Goal: Task Accomplishment & Management: Use online tool/utility

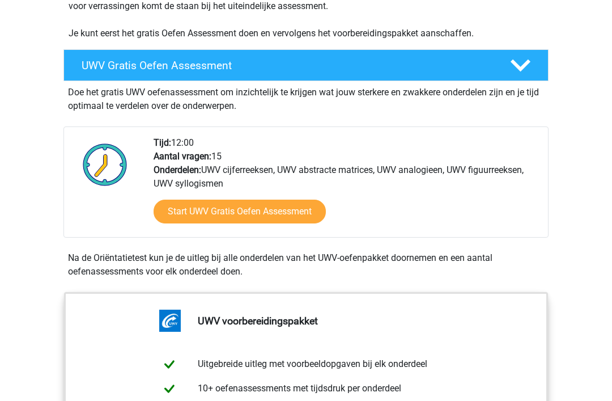
scroll to position [281, 0]
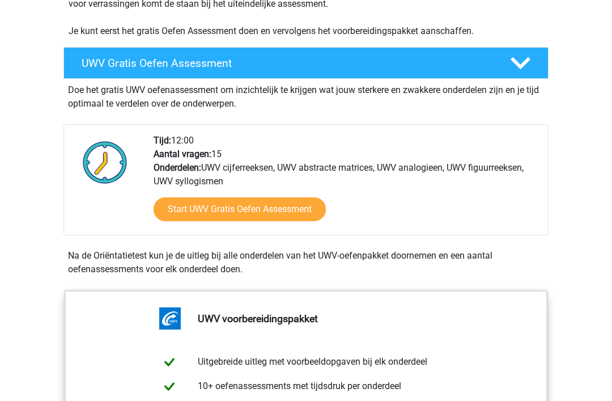
click at [218, 221] on link "Start UWV Gratis Oefen Assessment" at bounding box center [240, 209] width 172 height 24
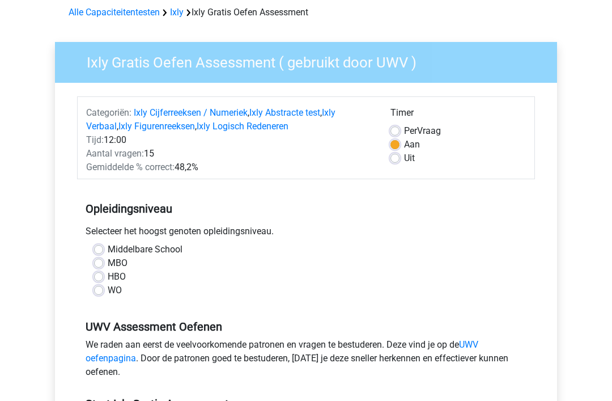
scroll to position [53, 0]
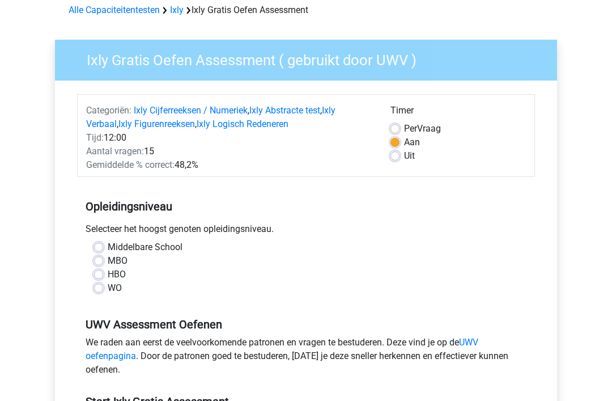
click at [108, 274] on label "HBO" at bounding box center [117, 275] width 18 height 14
click at [97, 274] on input "HBO" at bounding box center [98, 273] width 9 height 11
radio input "true"
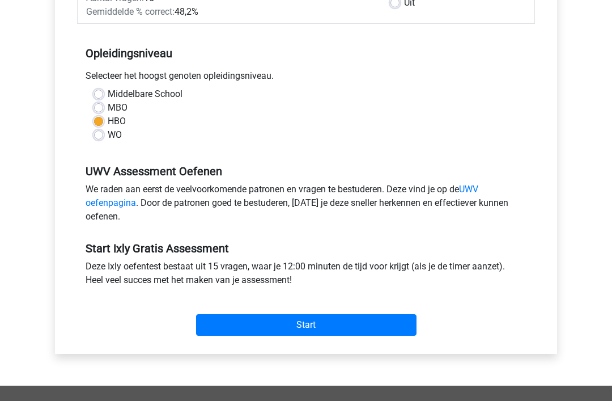
scroll to position [209, 0]
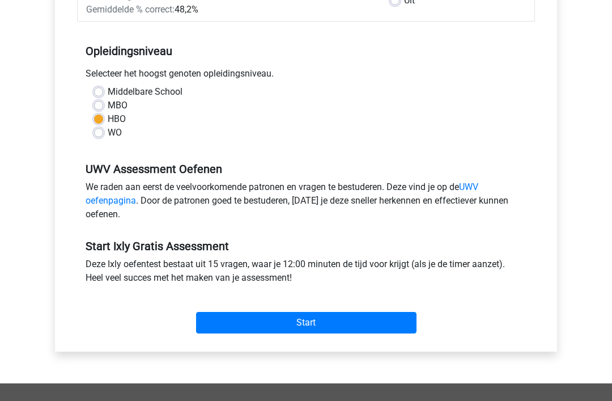
click at [240, 331] on input "Start" at bounding box center [306, 323] width 221 height 22
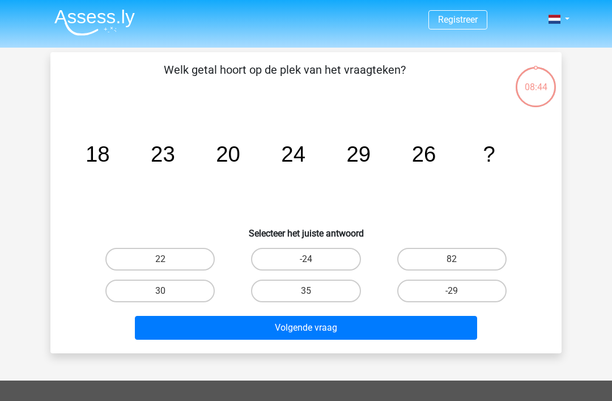
click at [297, 286] on label "35" at bounding box center [305, 291] width 109 height 23
click at [306, 291] on input "35" at bounding box center [309, 294] width 7 height 7
radio input "true"
click at [310, 326] on button "Volgende vraag" at bounding box center [306, 328] width 343 height 24
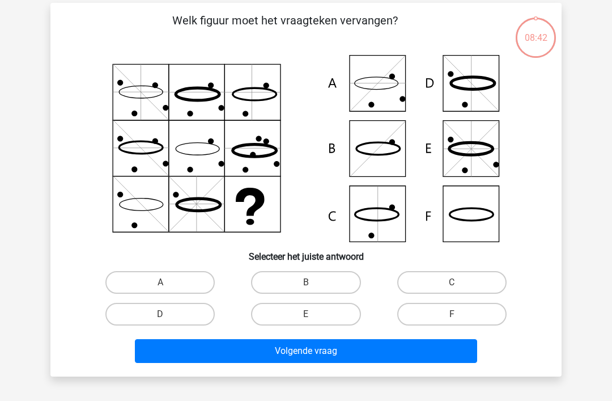
scroll to position [52, 0]
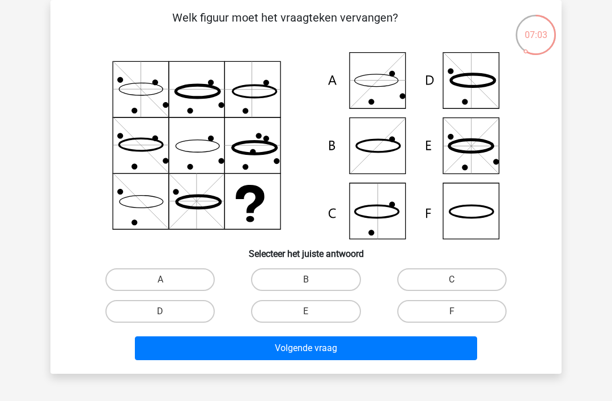
click at [165, 310] on label "D" at bounding box center [159, 311] width 109 height 23
click at [165, 311] on input "D" at bounding box center [163, 314] width 7 height 7
radio input "true"
click at [236, 352] on button "Volgende vraag" at bounding box center [306, 348] width 343 height 24
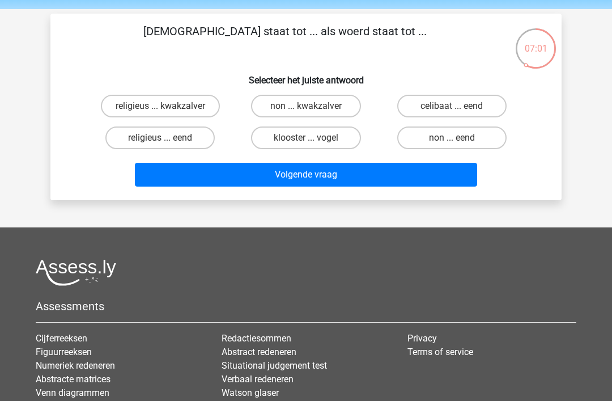
scroll to position [0, 0]
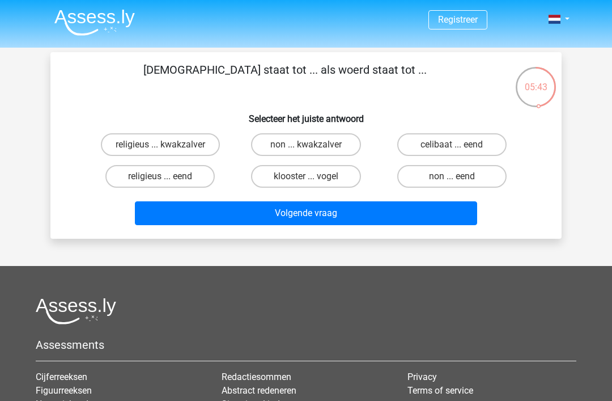
click at [448, 185] on label "non ... eend" at bounding box center [452, 176] width 109 height 23
click at [452, 184] on input "non ... eend" at bounding box center [455, 179] width 7 height 7
radio input "true"
click at [303, 214] on button "Volgende vraag" at bounding box center [306, 213] width 343 height 24
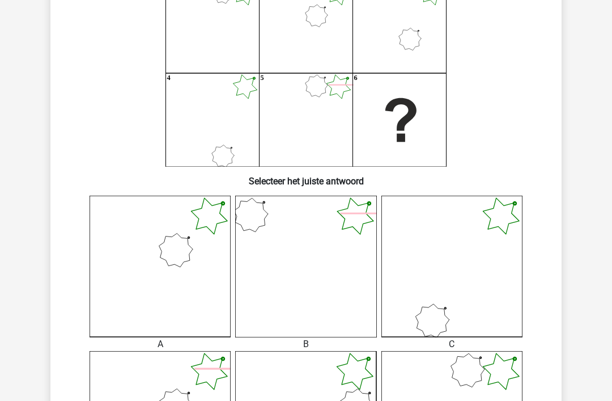
scroll to position [125, 0]
click at [129, 261] on icon at bounding box center [160, 266] width 141 height 141
click at [142, 272] on icon at bounding box center [160, 266] width 141 height 141
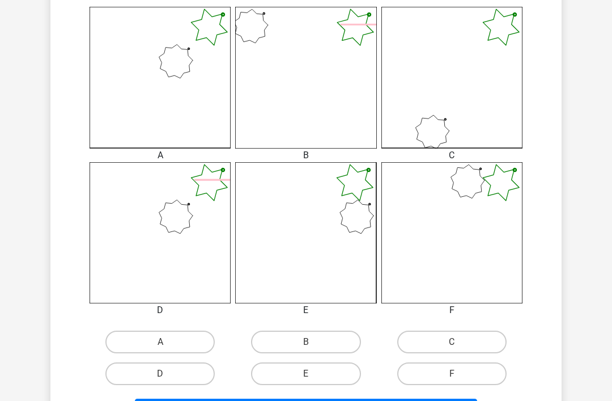
scroll to position [318, 0]
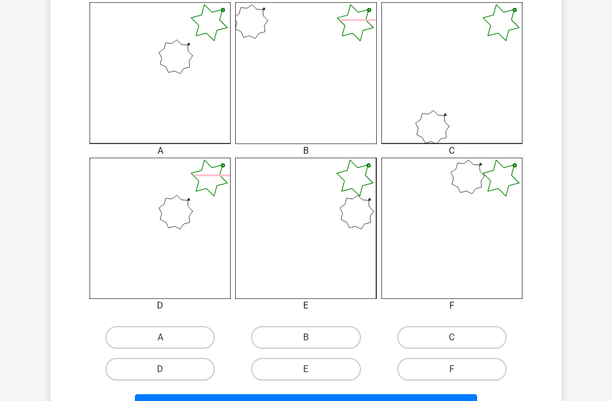
click at [146, 333] on label "A" at bounding box center [159, 337] width 109 height 23
click at [160, 337] on input "A" at bounding box center [163, 340] width 7 height 7
radio input "true"
click at [191, 394] on button "Volgende vraag" at bounding box center [306, 406] width 343 height 24
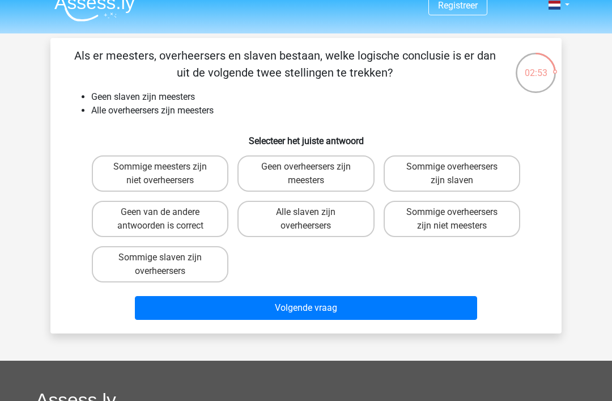
scroll to position [7, 0]
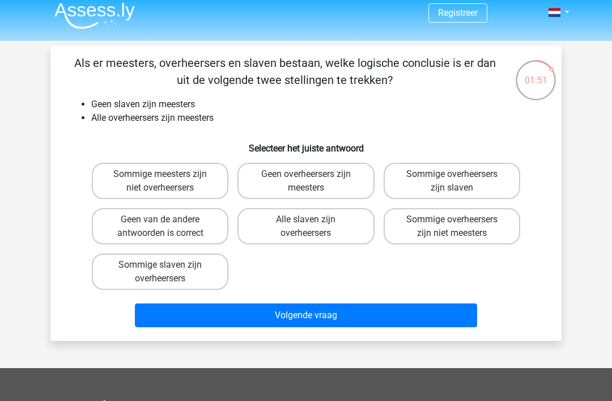
click at [111, 227] on label "Geen van de andere antwoorden is correct" at bounding box center [160, 226] width 137 height 36
click at [160, 227] on input "Geen van de andere antwoorden is correct" at bounding box center [163, 222] width 7 height 7
radio input "true"
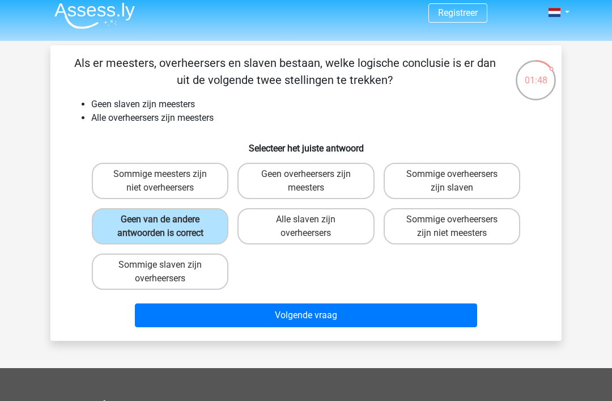
click at [237, 316] on button "Volgende vraag" at bounding box center [306, 315] width 343 height 24
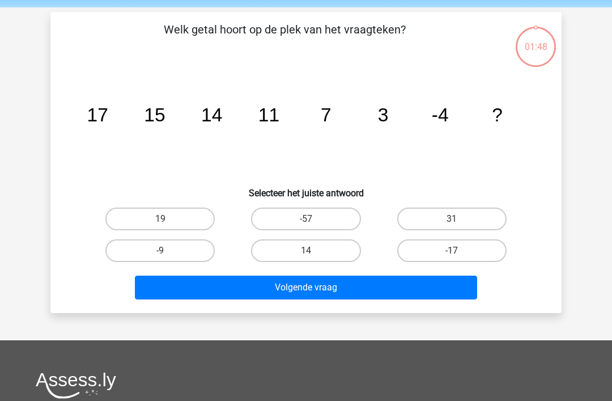
scroll to position [52, 0]
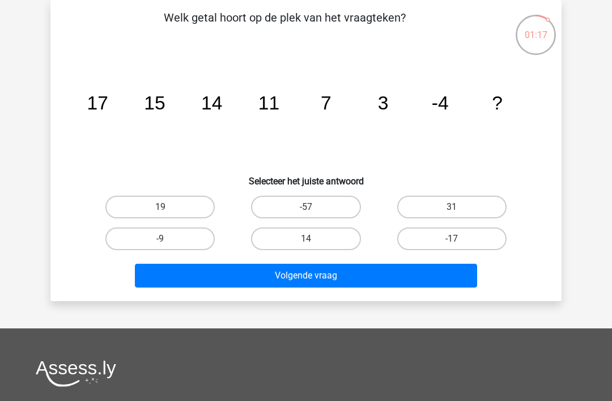
click at [427, 228] on label "-17" at bounding box center [452, 238] width 109 height 23
click at [452, 239] on input "-17" at bounding box center [455, 242] width 7 height 7
radio input "true"
click at [297, 275] on button "Volgende vraag" at bounding box center [306, 276] width 343 height 24
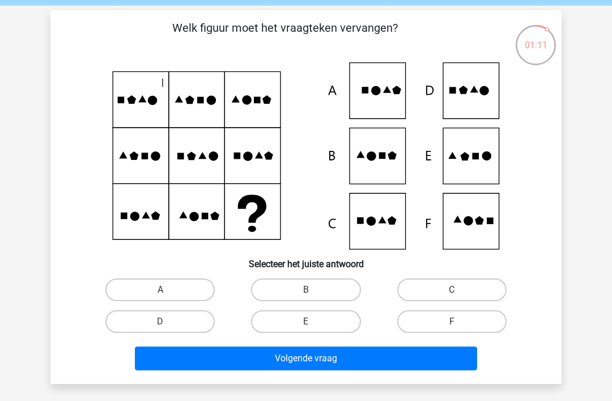
scroll to position [44, 0]
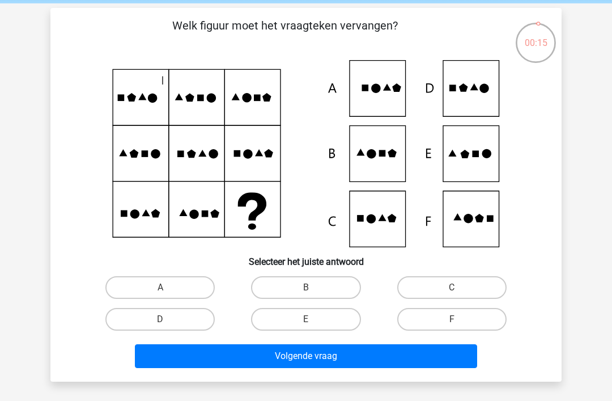
click at [306, 317] on label "E" at bounding box center [305, 319] width 109 height 23
click at [306, 319] on input "E" at bounding box center [309, 322] width 7 height 7
radio input "true"
click at [272, 360] on button "Volgende vraag" at bounding box center [306, 356] width 343 height 24
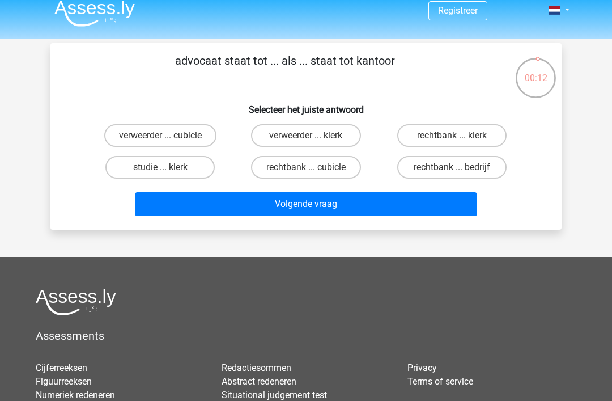
scroll to position [10, 0]
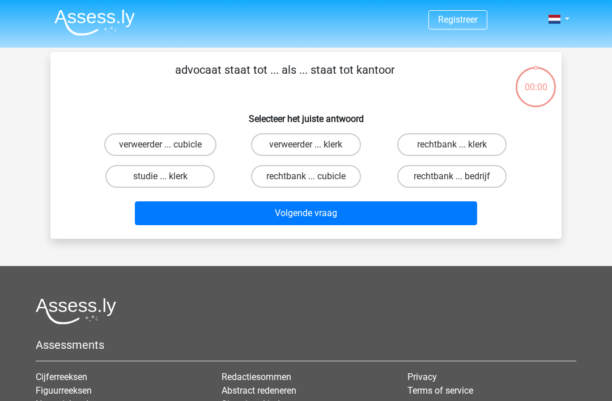
scroll to position [10, 0]
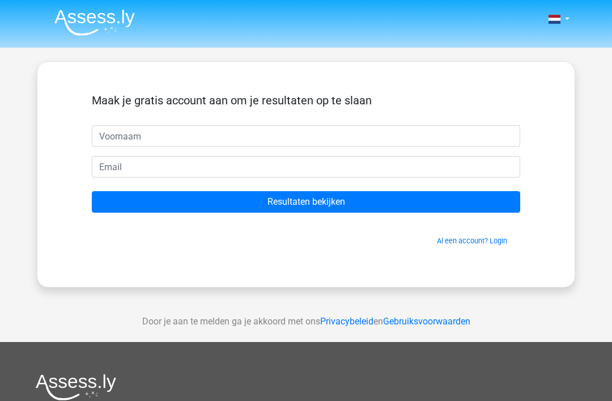
scroll to position [10, 0]
